Goal: Transaction & Acquisition: Purchase product/service

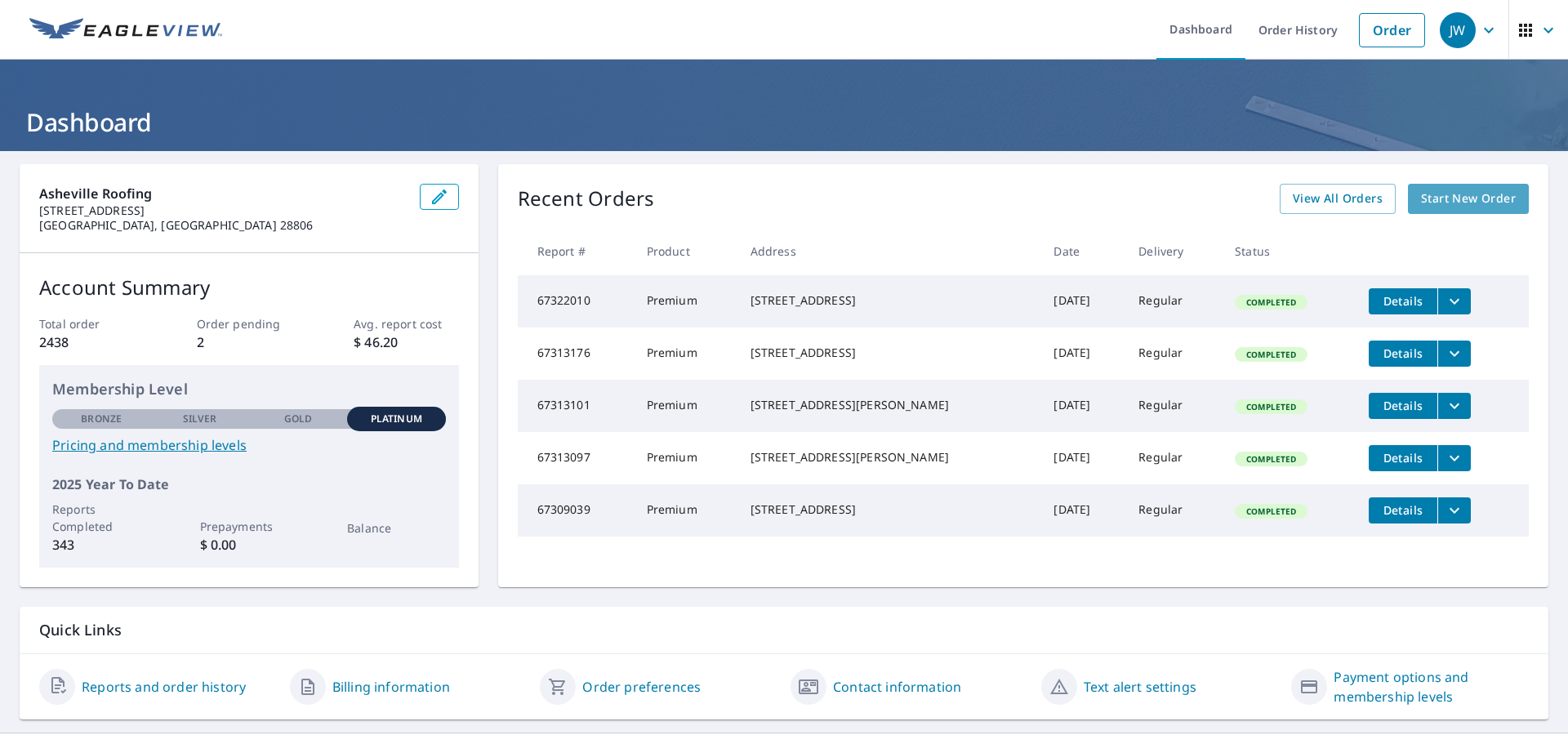
click at [1453, 190] on span "Start New Order" at bounding box center [1468, 198] width 95 height 20
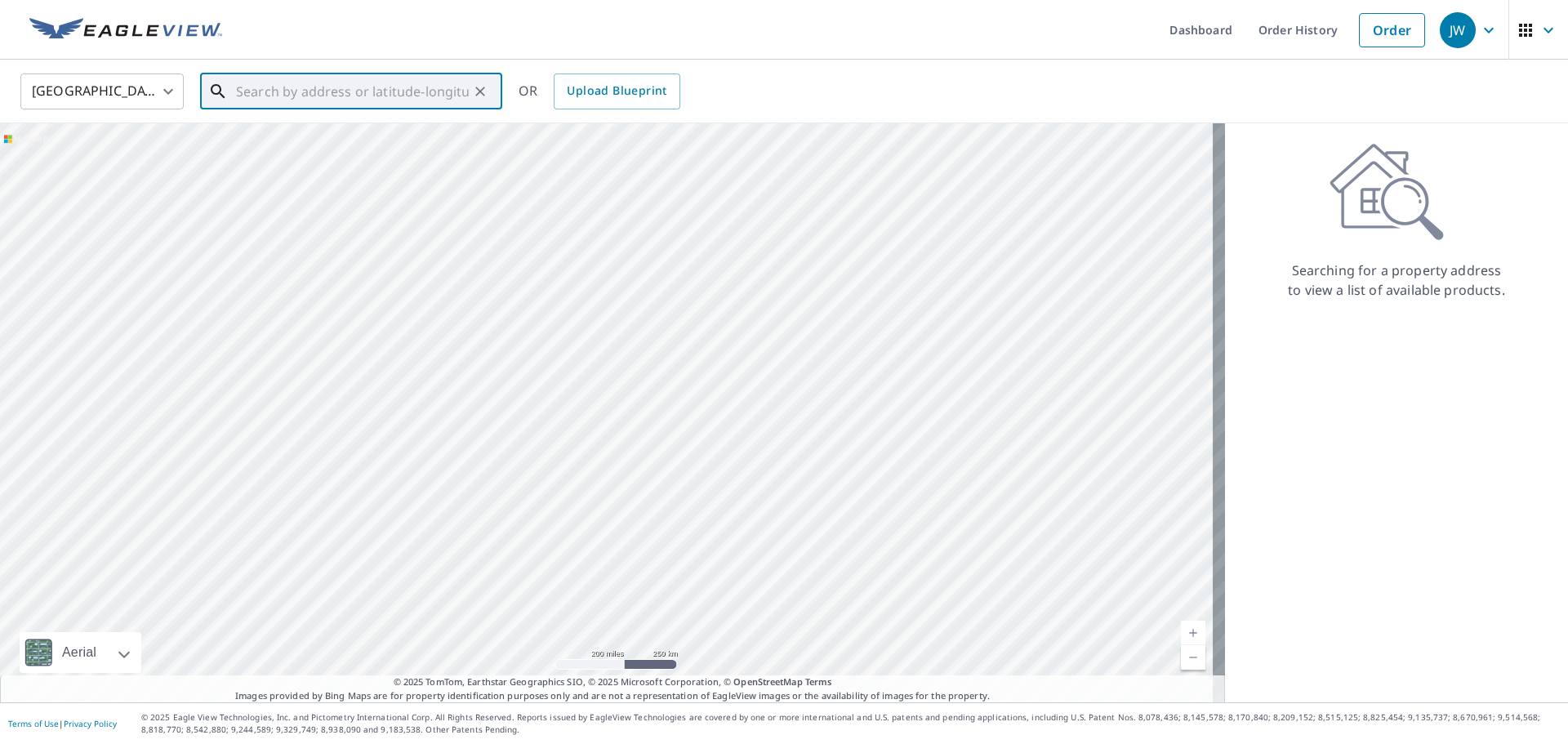
click at [363, 110] on div "​" at bounding box center [350, 91] width 302 height 36
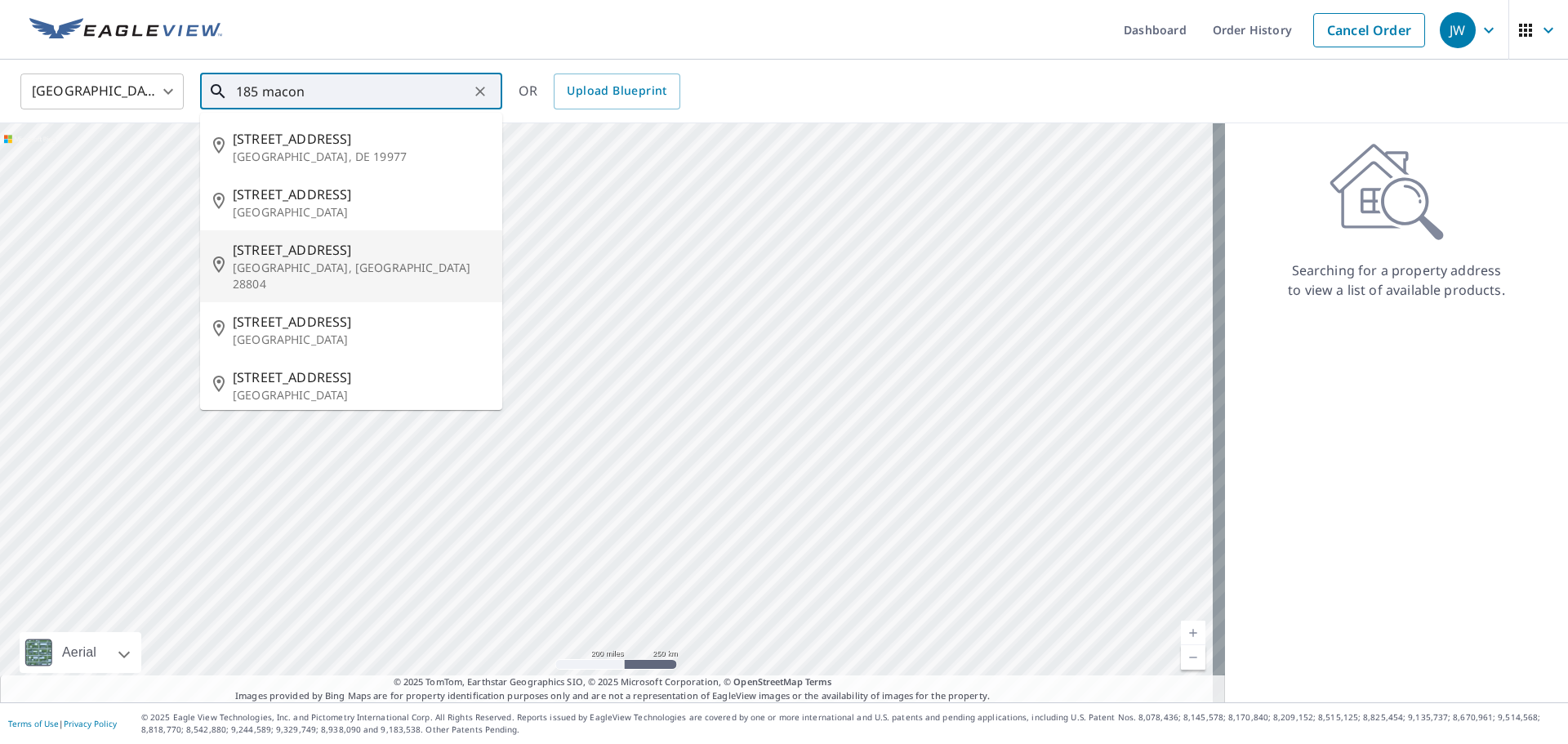
click at [277, 265] on p "[GEOGRAPHIC_DATA], [GEOGRAPHIC_DATA] 28804" at bounding box center [361, 276] width 257 height 33
type input "[STREET_ADDRESS]"
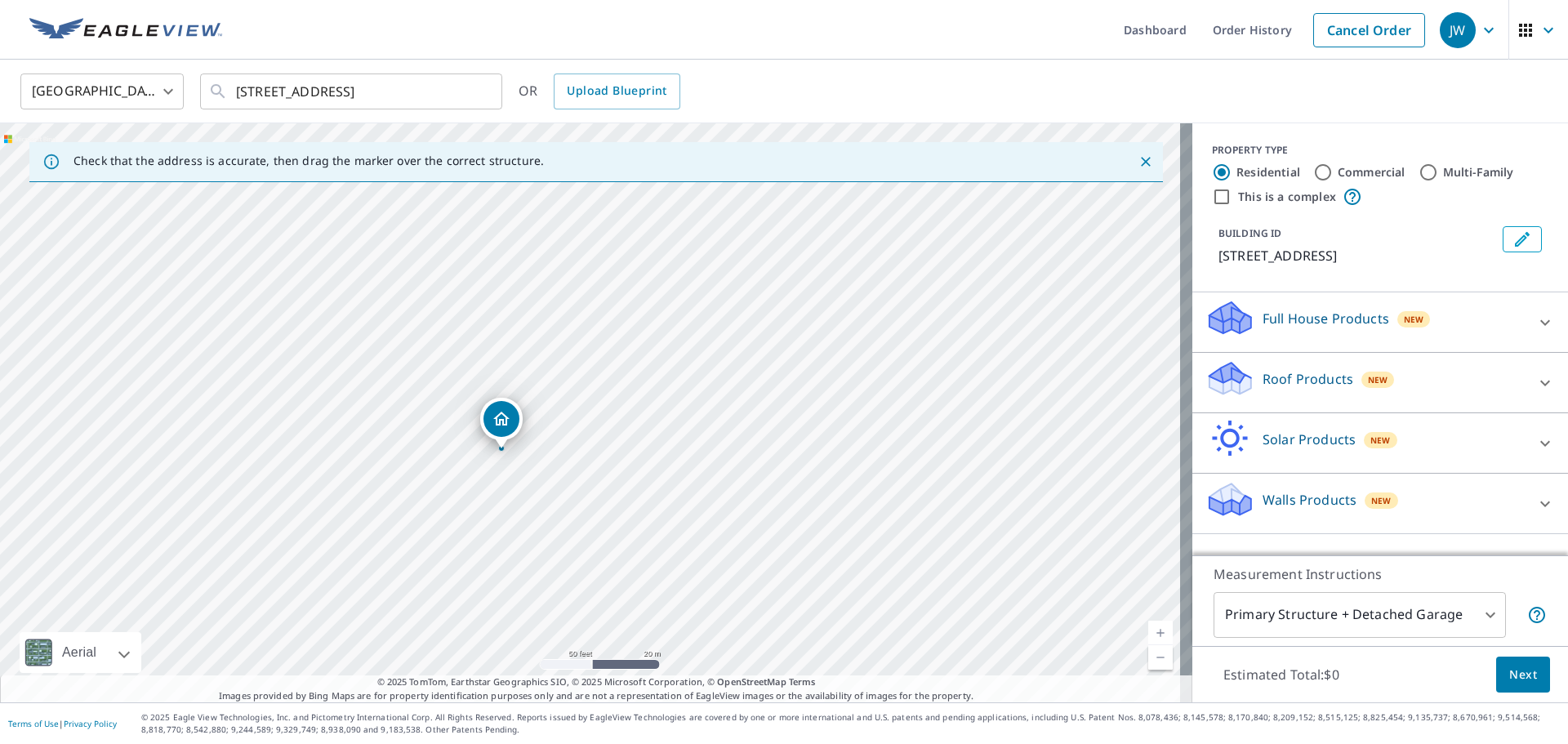
drag, startPoint x: 490, startPoint y: 341, endPoint x: 525, endPoint y: 545, distance: 207.0
click at [525, 545] on div "[STREET_ADDRESS]" at bounding box center [596, 412] width 1193 height 579
drag, startPoint x: 503, startPoint y: 475, endPoint x: 506, endPoint y: 580, distance: 105.0
click at [506, 580] on div "[STREET_ADDRESS]" at bounding box center [596, 412] width 1193 height 579
click at [1536, 383] on icon at bounding box center [1545, 383] width 19 height 19
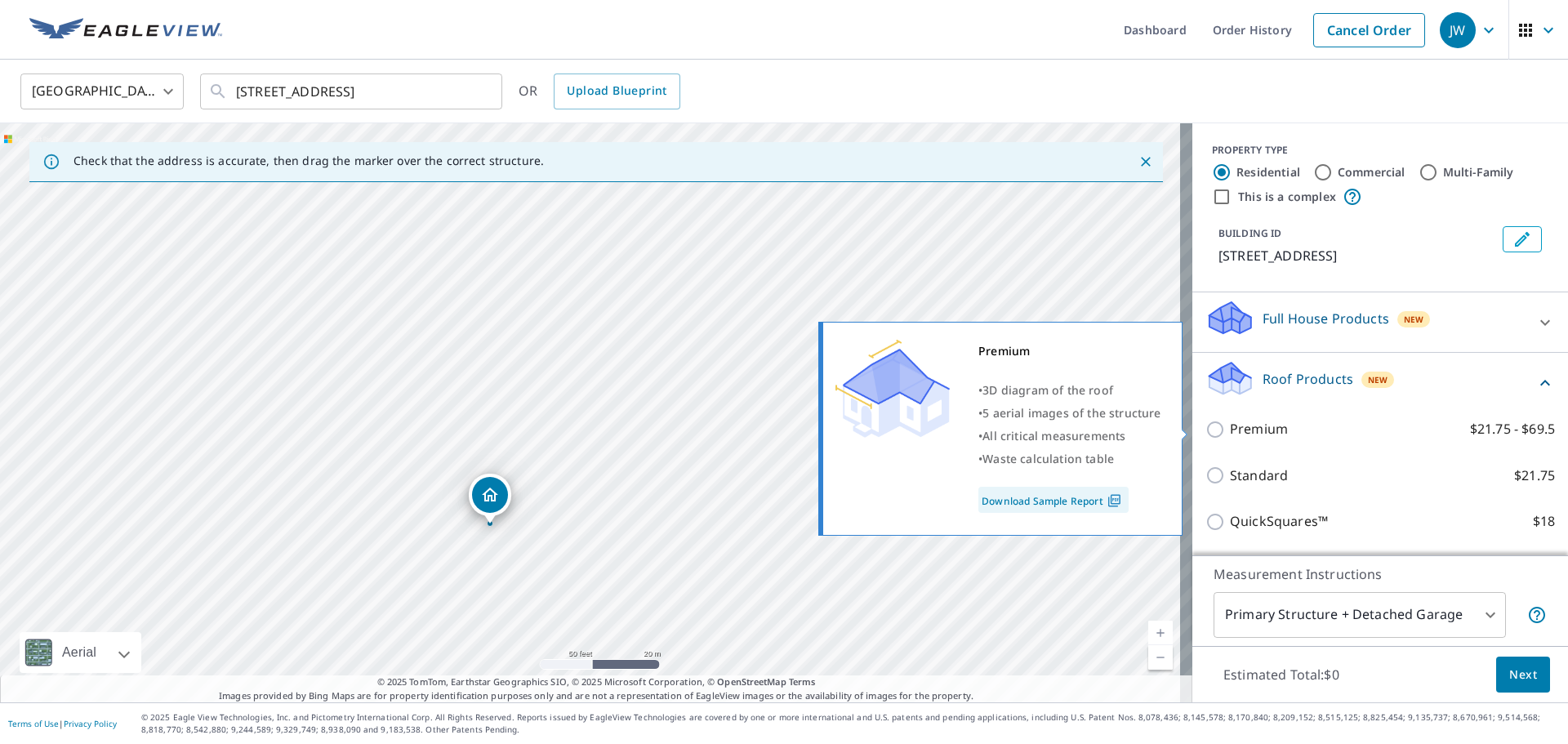
click at [1205, 423] on input "Premium $21.75 - $69.5" at bounding box center [1218, 429] width 25 height 19
checkbox input "true"
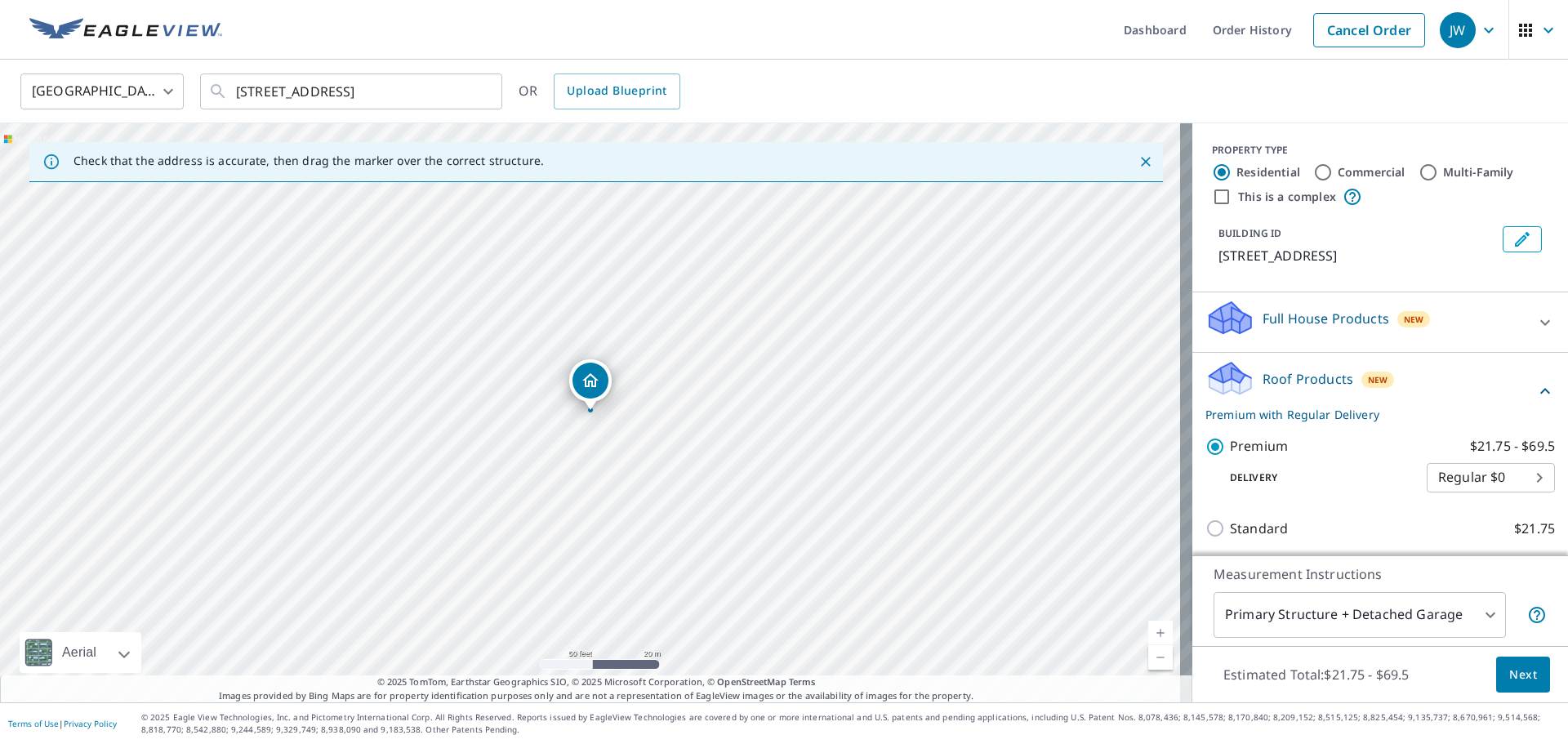
click at [1418, 170] on input "Multi-Family" at bounding box center [1428, 173] width 19 height 19
radio input "true"
type input "2"
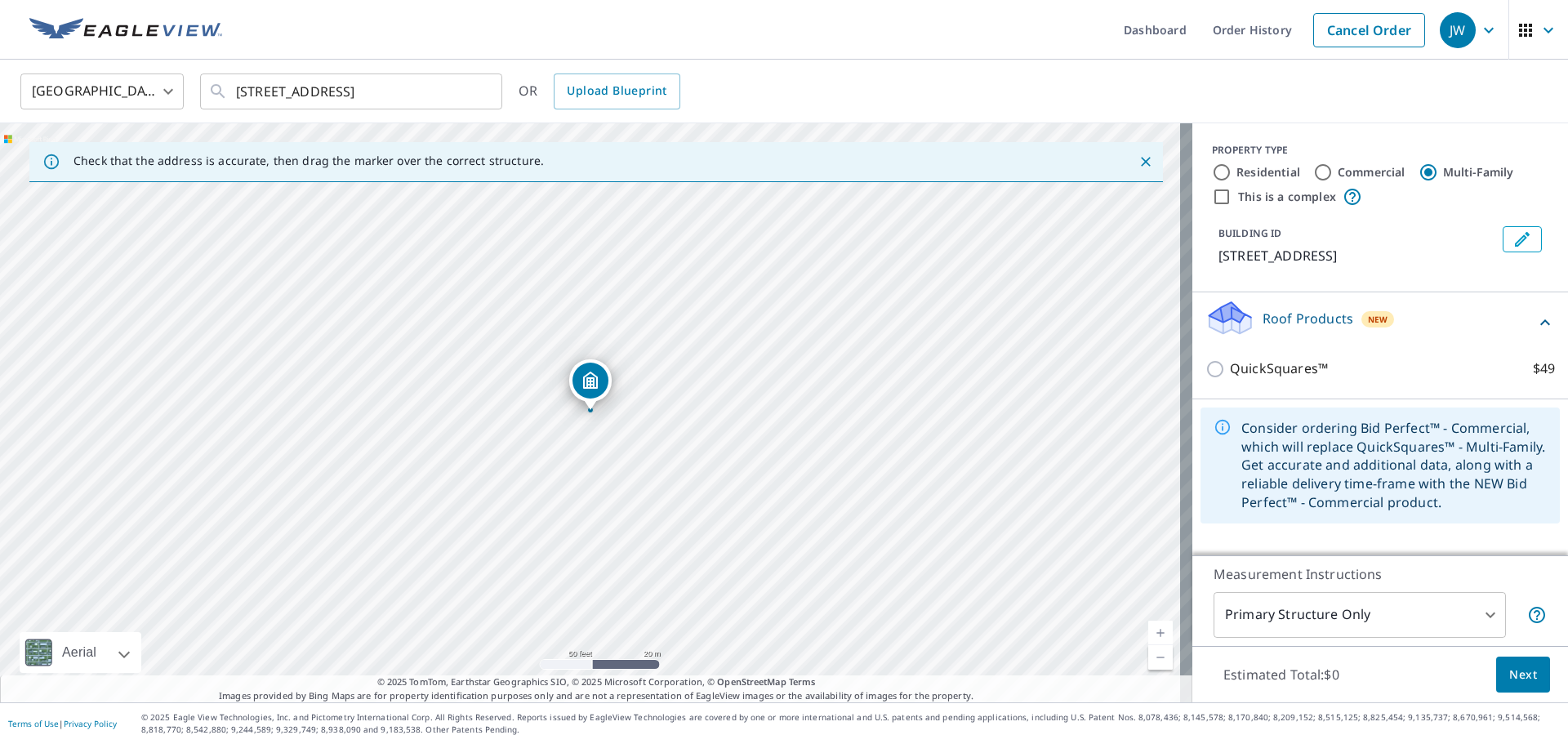
click at [1214, 171] on input "Residential" at bounding box center [1222, 173] width 19 height 19
radio input "true"
type input "1"
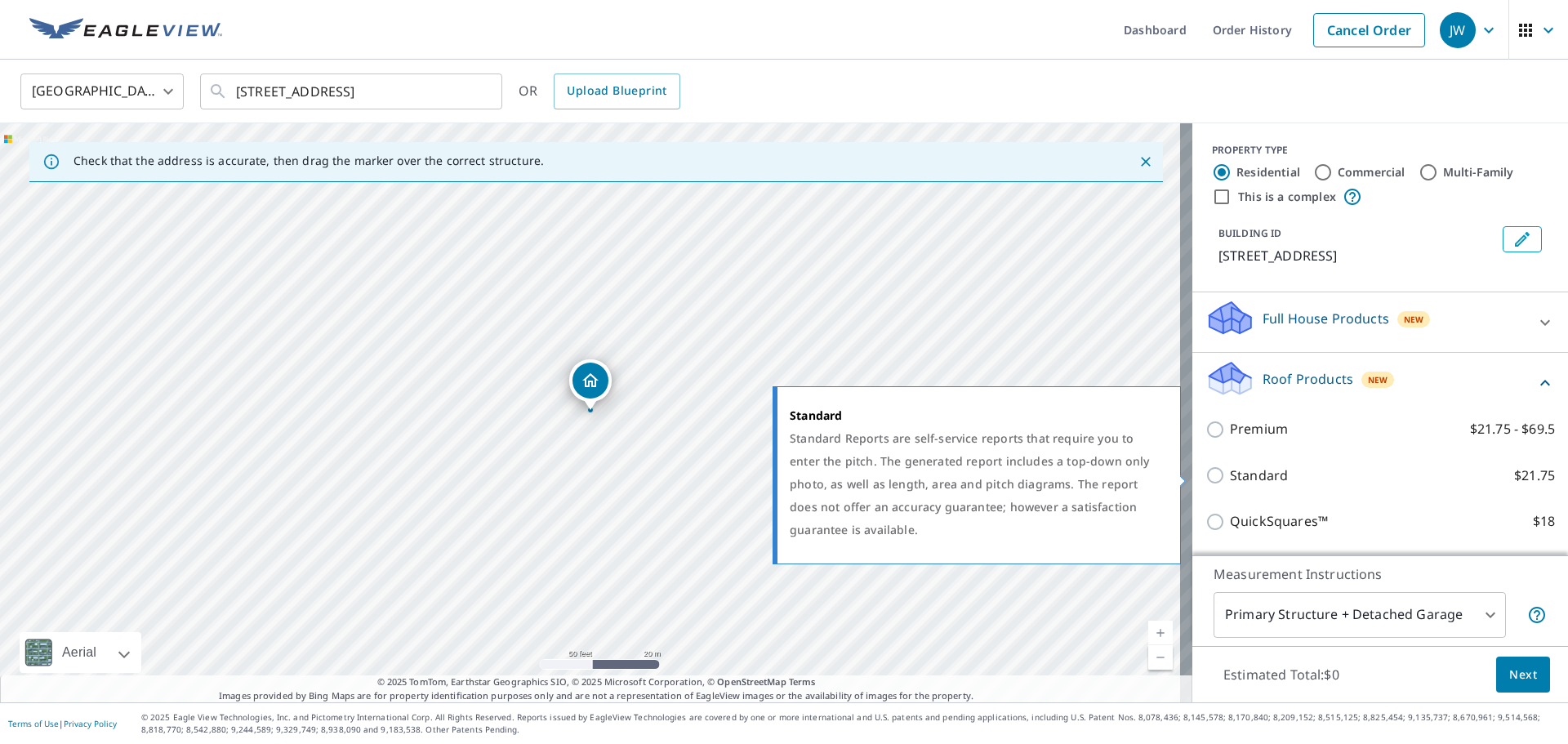
click at [1205, 475] on input "Standard $21.75" at bounding box center [1218, 475] width 25 height 19
checkbox input "true"
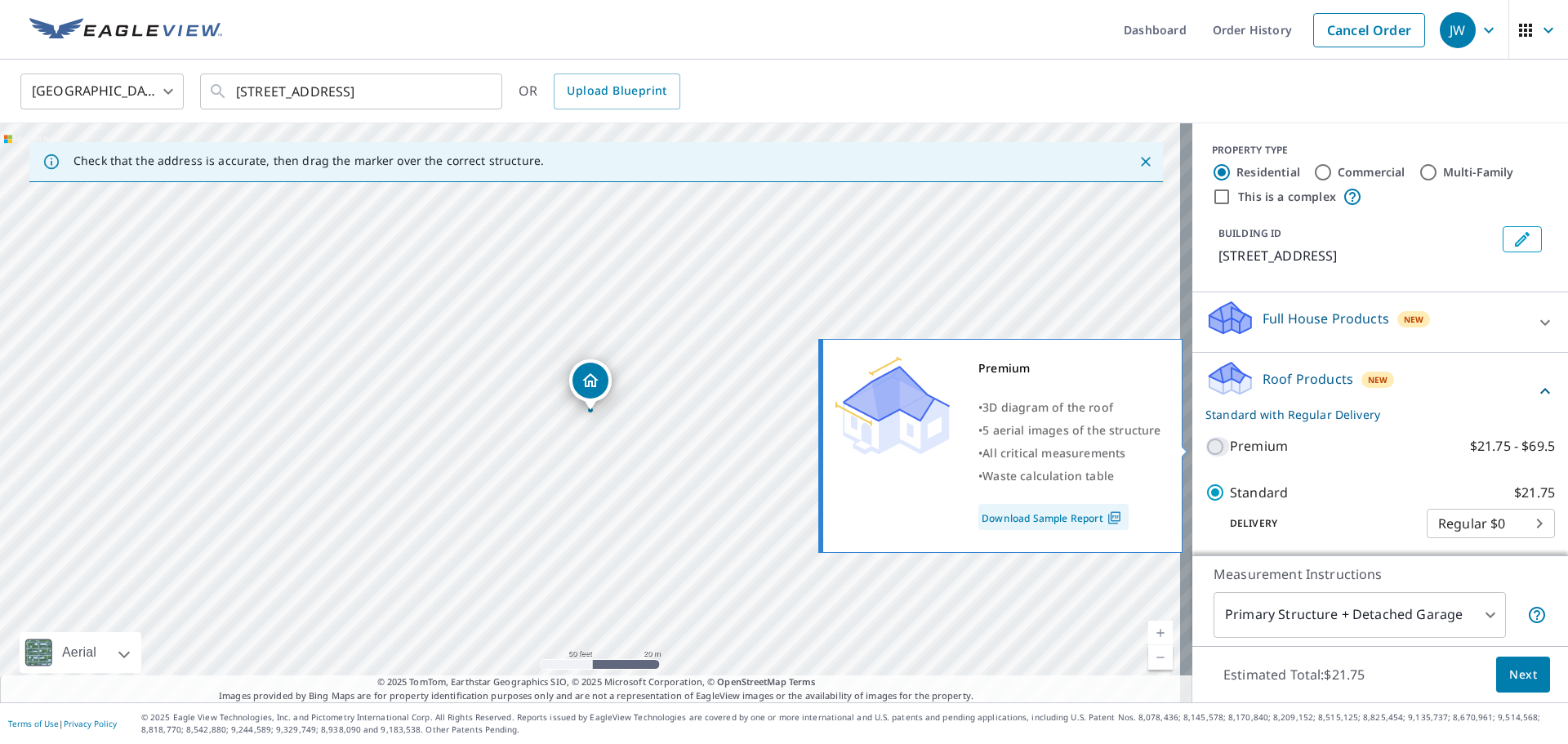
click at [1208, 450] on input "Premium $21.75 - $69.5" at bounding box center [1218, 447] width 25 height 19
checkbox input "true"
checkbox input "false"
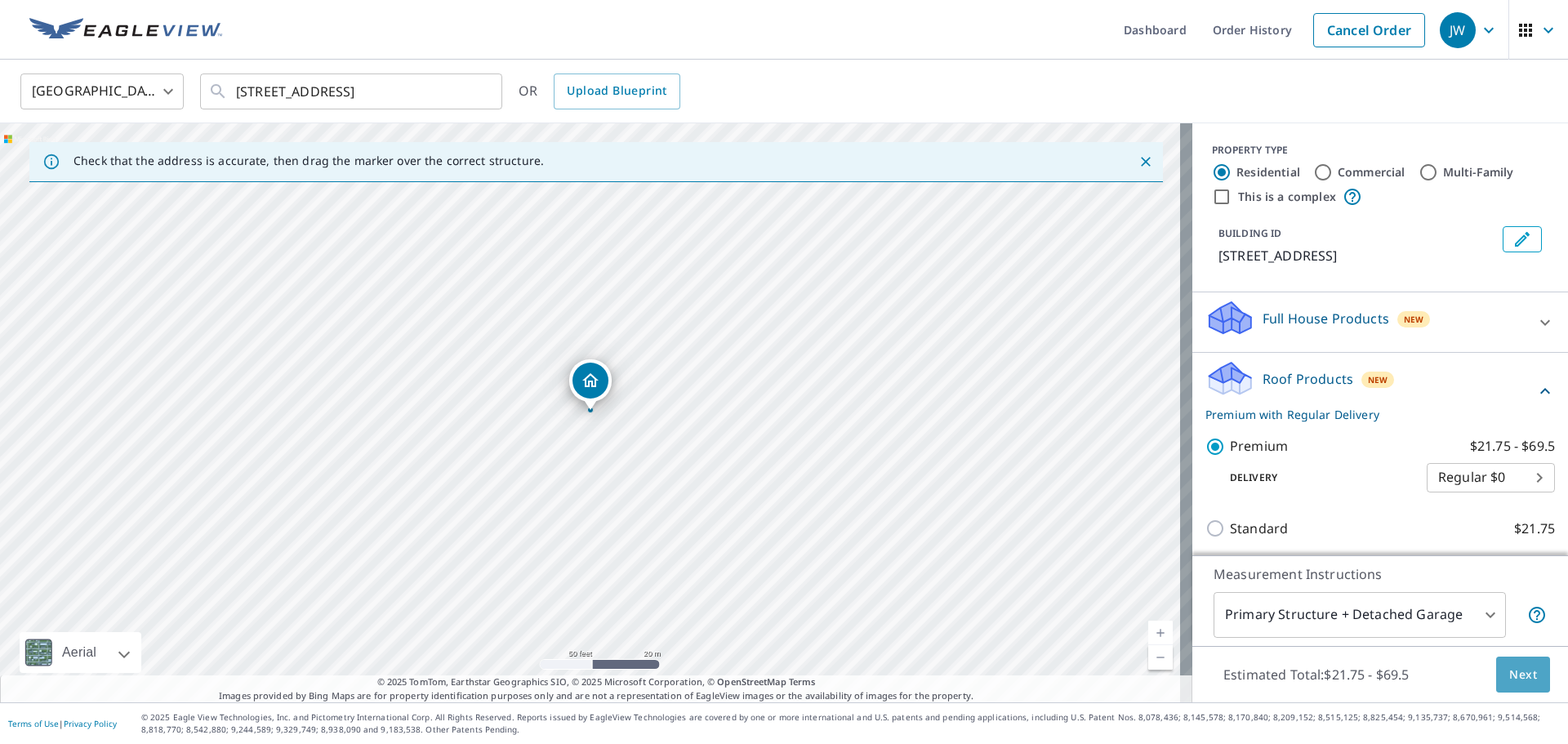
click at [1511, 675] on span "Next" at bounding box center [1523, 674] width 27 height 20
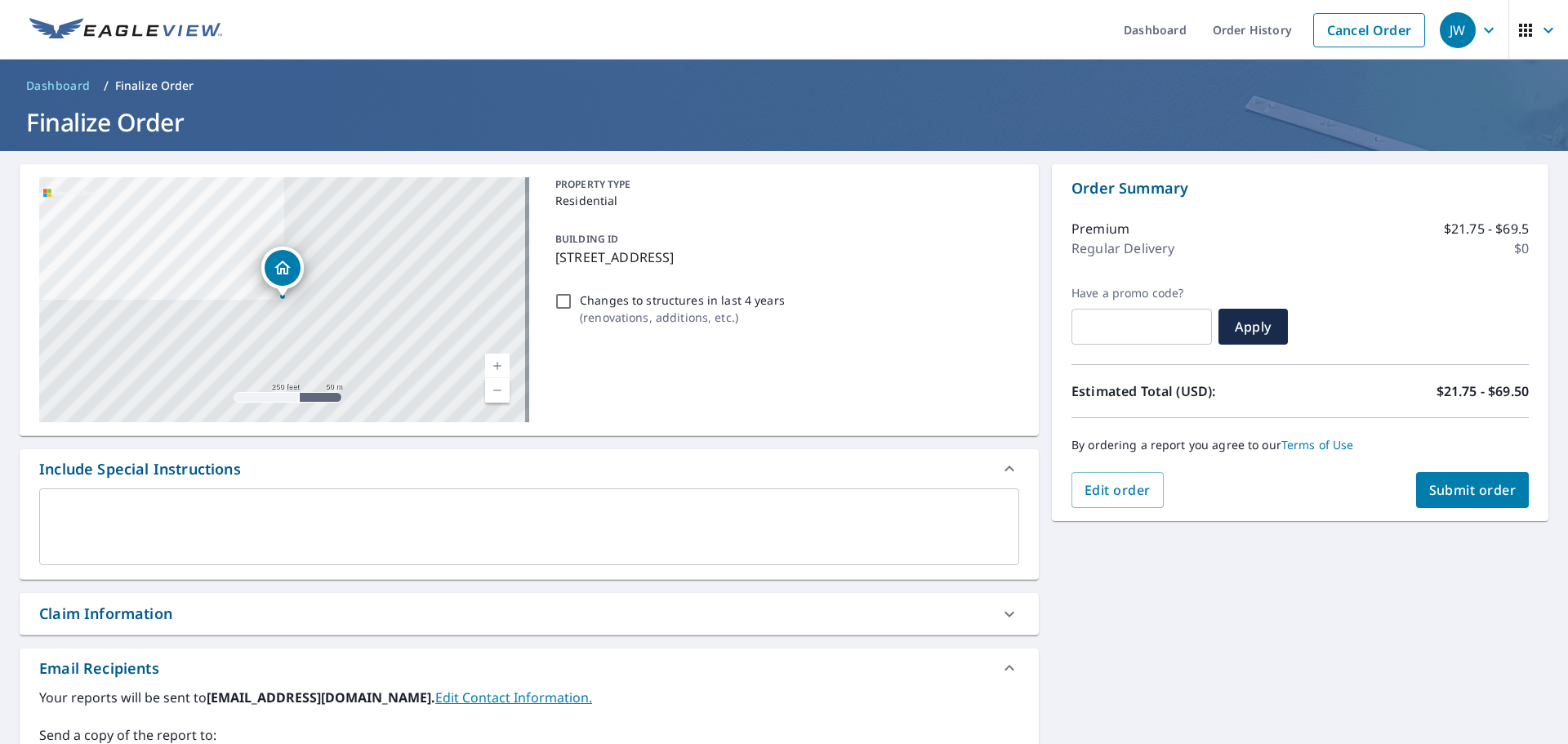
click at [1429, 488] on span "Submit order" at bounding box center [1472, 490] width 88 height 18
